Goal: Navigation & Orientation: Find specific page/section

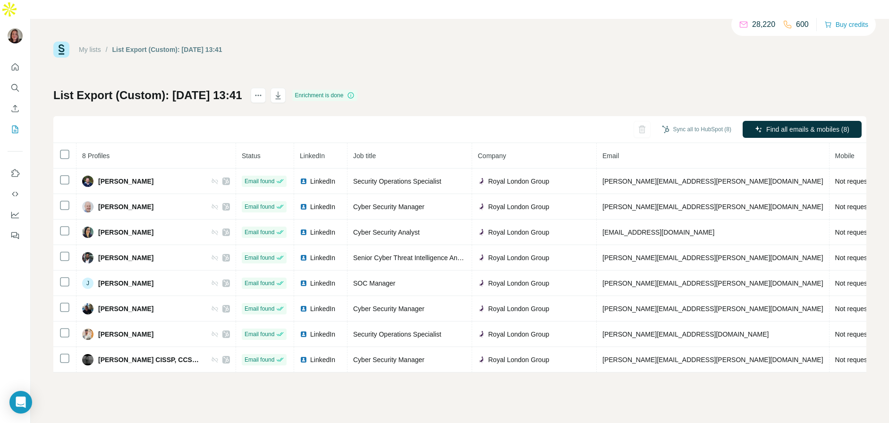
click at [91, 46] on link "My lists" at bounding box center [90, 50] width 22 height 8
